Goal: Communication & Community: Participate in discussion

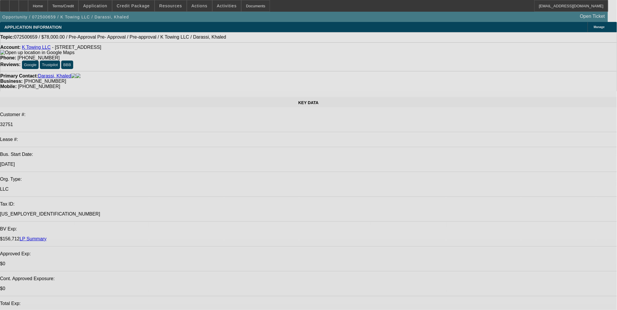
select select "0"
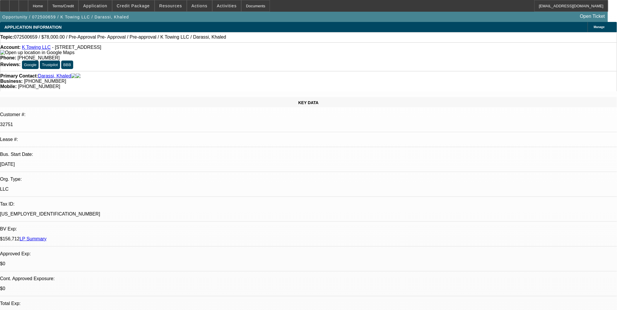
select select "0"
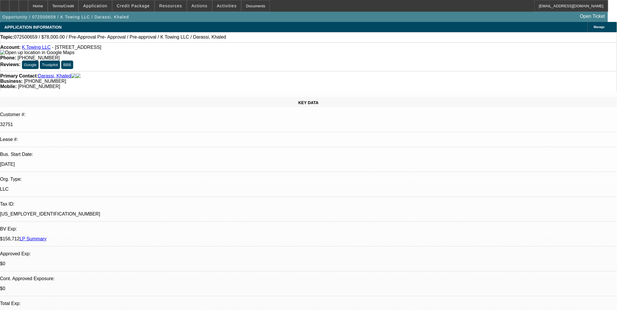
select select "0"
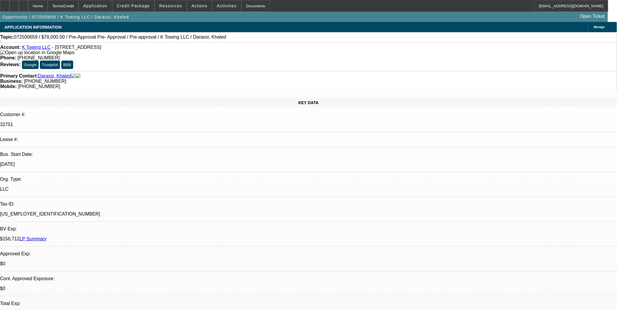
drag, startPoint x: 471, startPoint y: 71, endPoint x: 475, endPoint y: 78, distance: 7.5
select select "1"
select select "2"
select select "6"
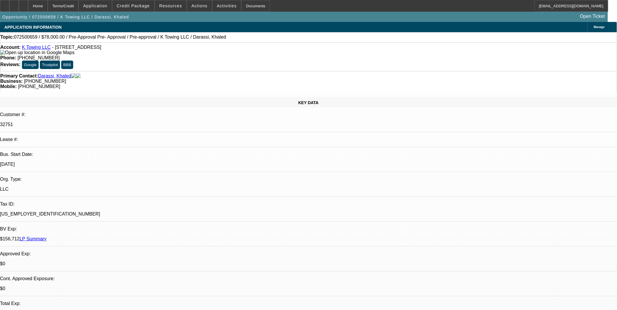
select select "1"
select select "2"
select select "6"
select select "1"
select select "2"
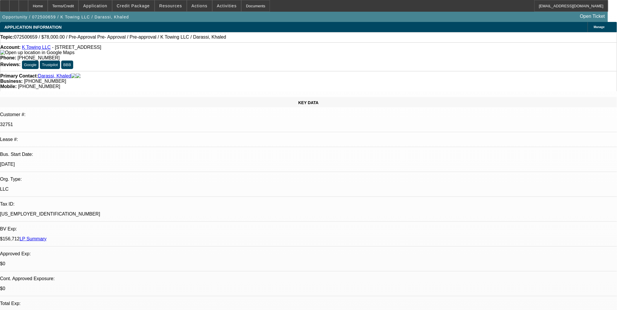
select select "6"
select select "1"
select select "6"
